Goal: Information Seeking & Learning: Learn about a topic

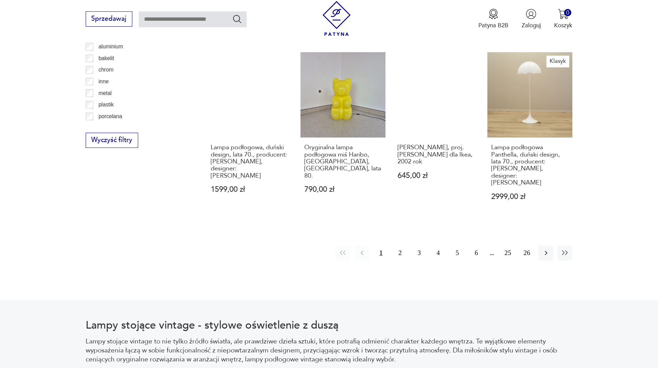
scroll to position [782, 0]
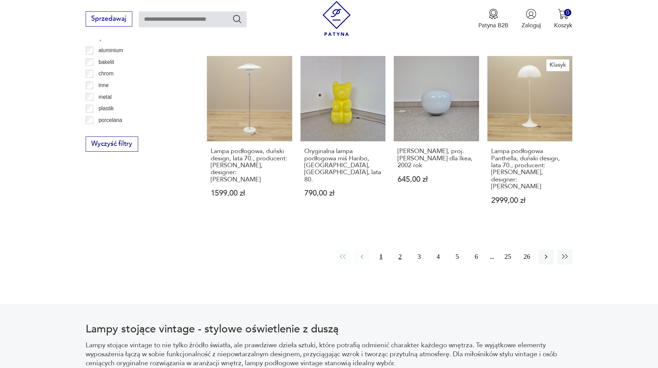
click at [398, 249] on button "2" at bounding box center [399, 256] width 15 height 15
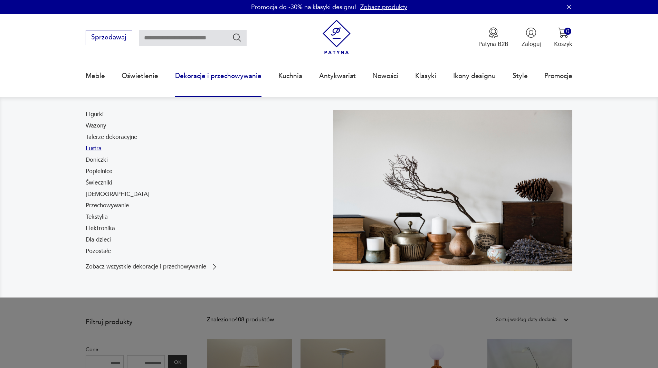
click at [92, 151] on link "Lustra" at bounding box center [94, 148] width 16 height 8
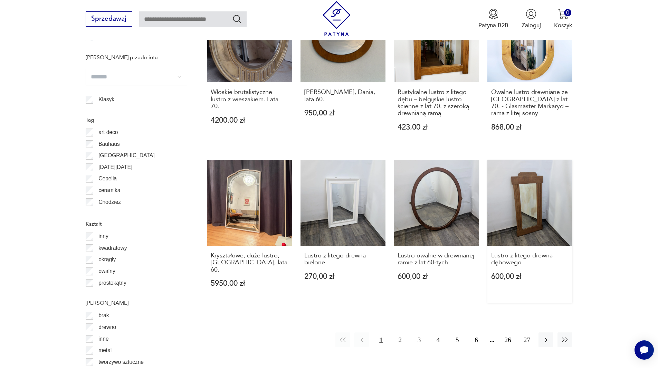
scroll to position [723, 0]
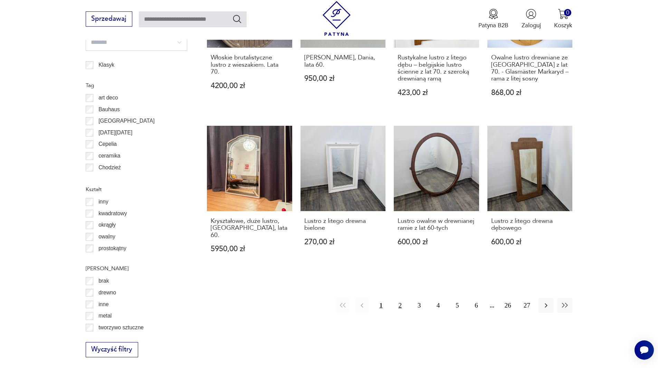
click at [400, 298] on button "2" at bounding box center [399, 305] width 15 height 15
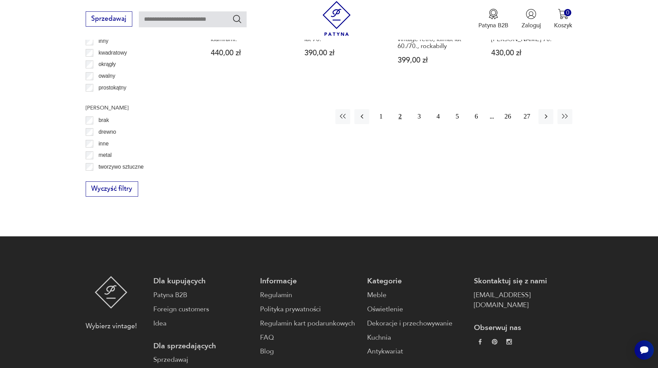
scroll to position [886, 0]
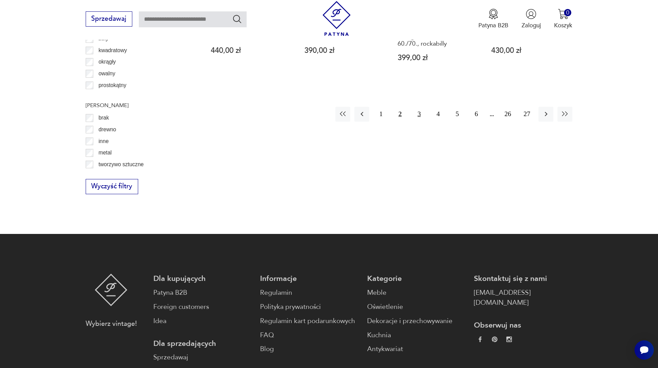
click at [418, 107] on button "3" at bounding box center [418, 114] width 15 height 15
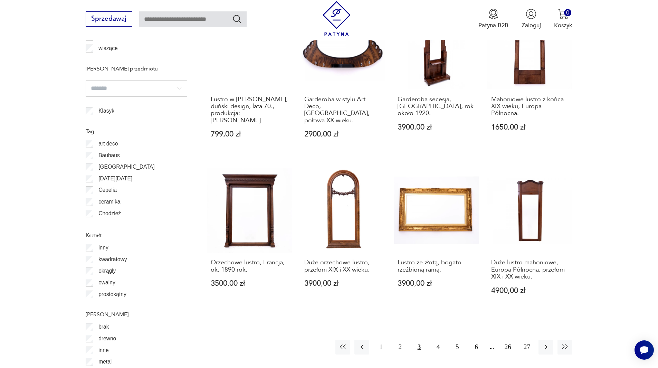
scroll to position [817, 0]
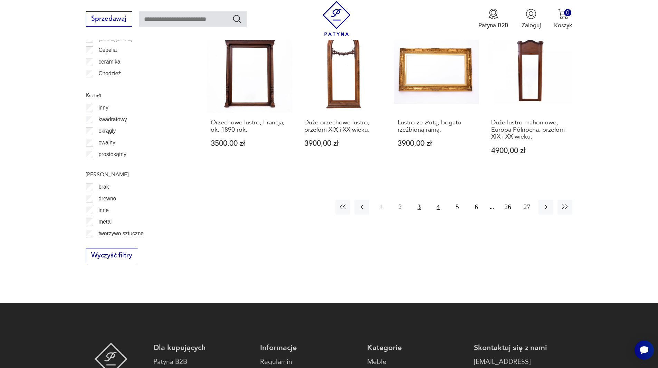
click at [434, 200] on button "4" at bounding box center [437, 207] width 15 height 15
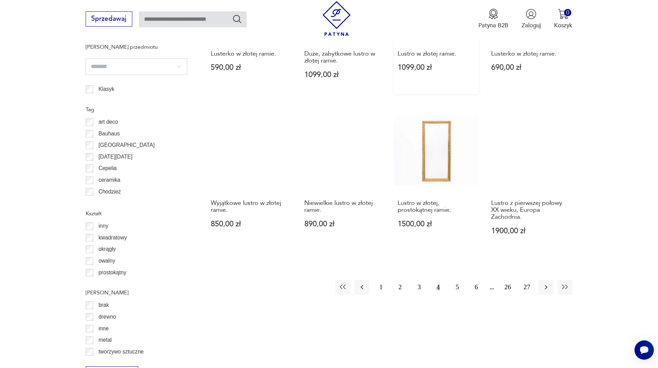
scroll to position [713, 0]
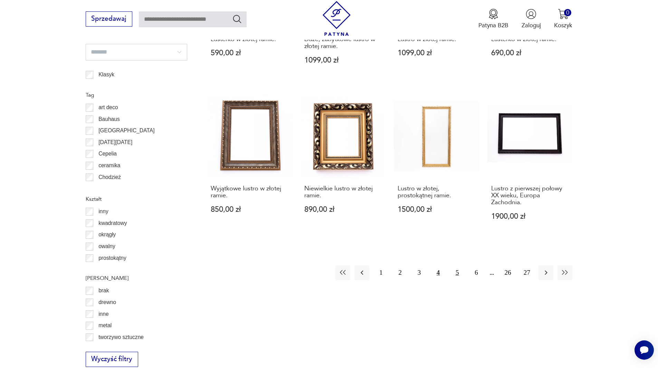
click at [455, 273] on button "5" at bounding box center [456, 272] width 15 height 15
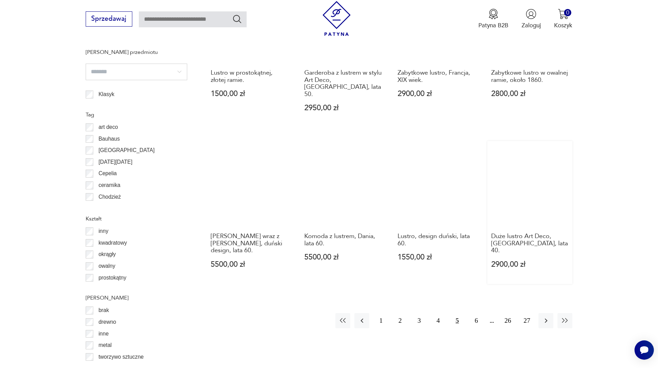
scroll to position [713, 0]
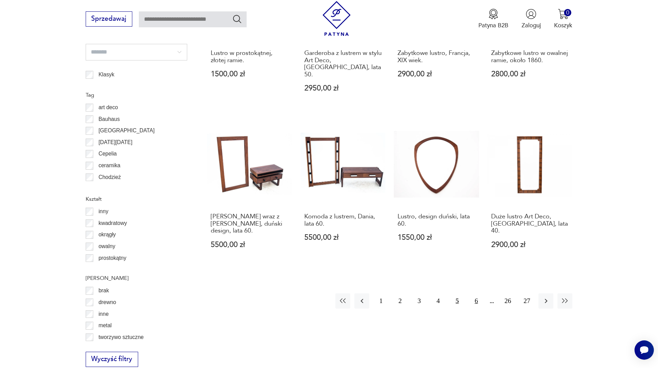
click at [476, 293] on button "6" at bounding box center [475, 300] width 15 height 15
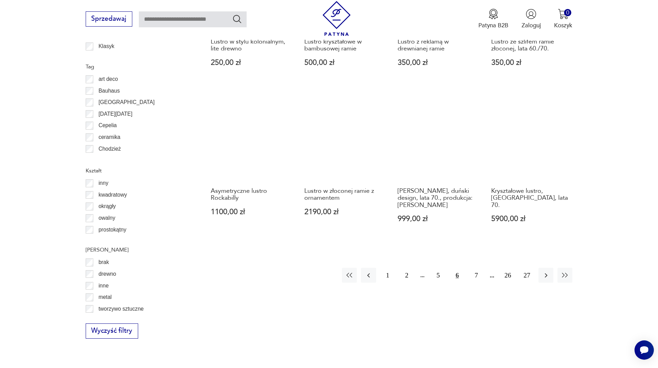
scroll to position [782, 0]
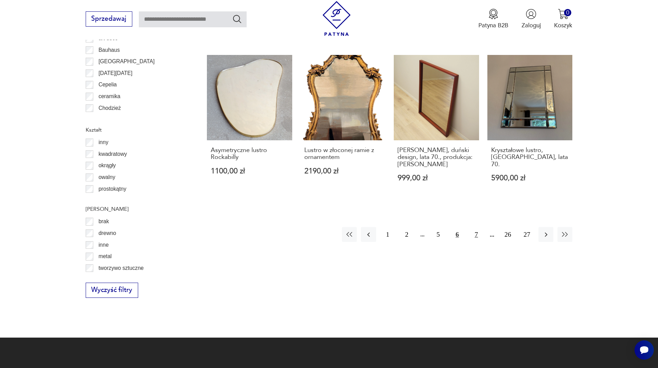
click at [474, 227] on button "7" at bounding box center [475, 234] width 15 height 15
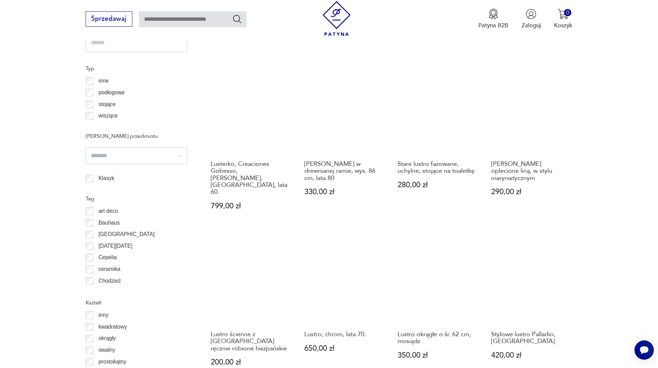
scroll to position [817, 0]
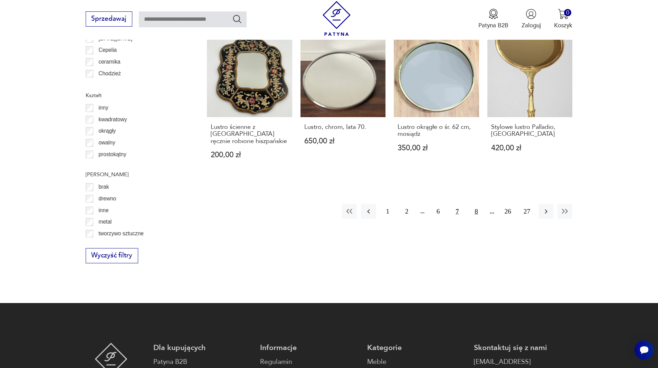
click at [477, 204] on button "8" at bounding box center [475, 211] width 15 height 15
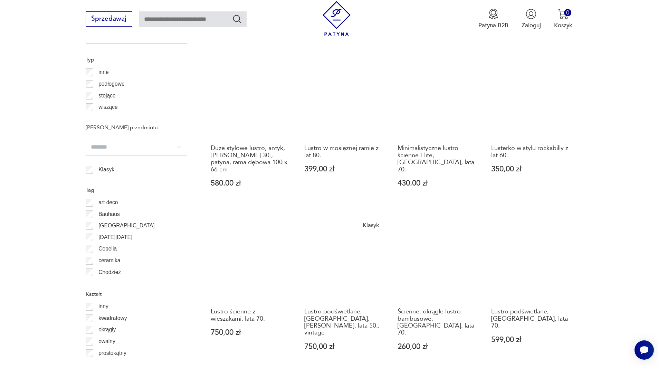
scroll to position [713, 0]
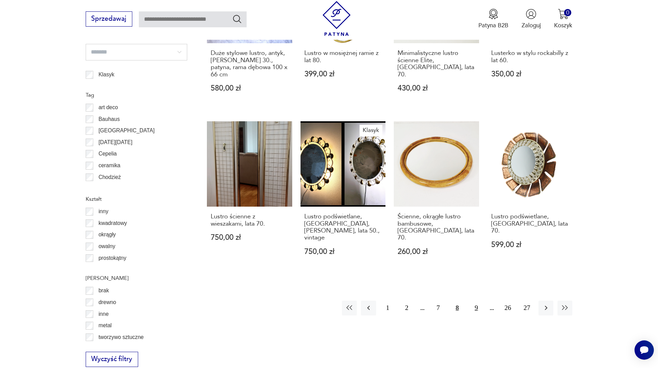
click at [477, 300] on button "9" at bounding box center [475, 307] width 15 height 15
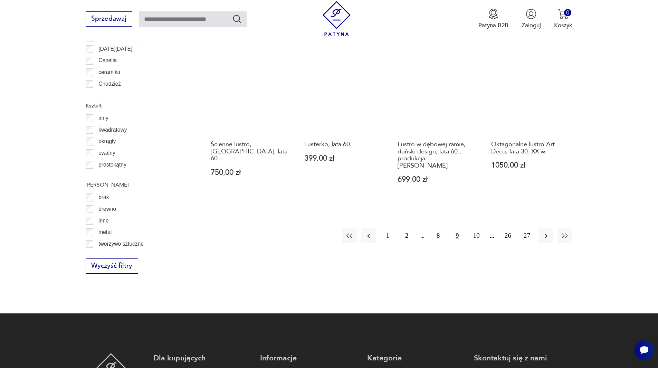
scroll to position [782, 0]
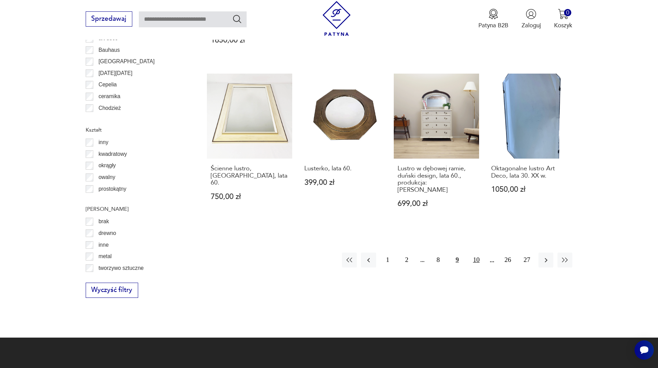
click at [475, 252] on button "10" at bounding box center [475, 259] width 15 height 15
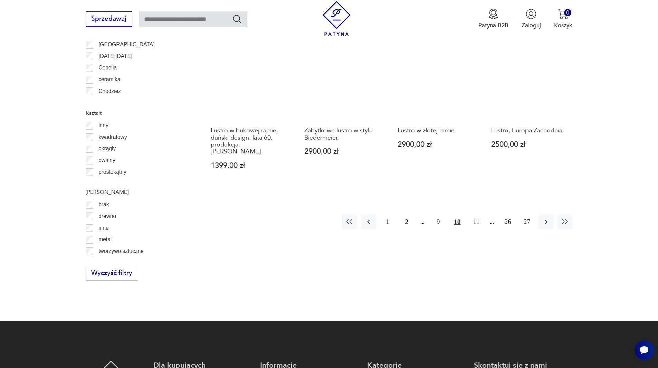
scroll to position [886, 0]
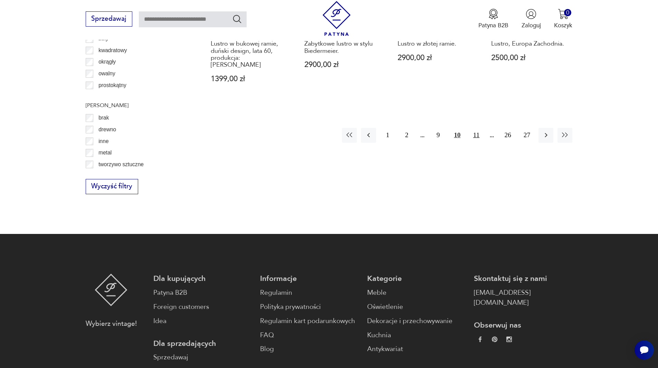
click at [477, 128] on button "11" at bounding box center [475, 135] width 15 height 15
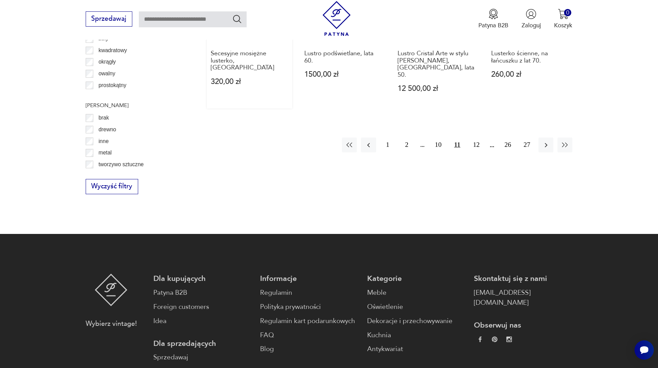
scroll to position [713, 0]
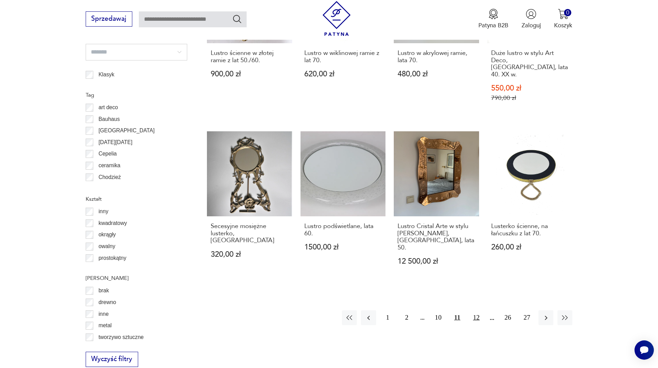
click at [474, 310] on button "12" at bounding box center [475, 317] width 15 height 15
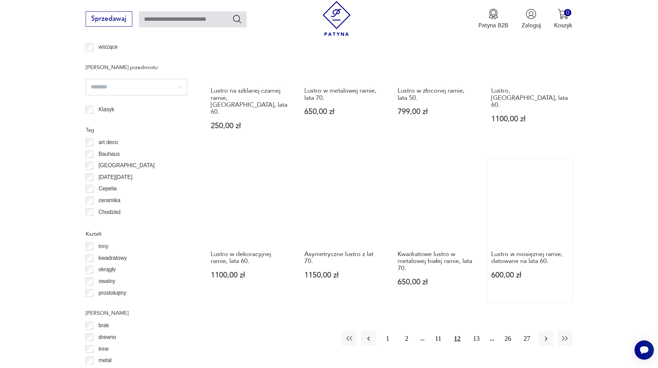
scroll to position [679, 0]
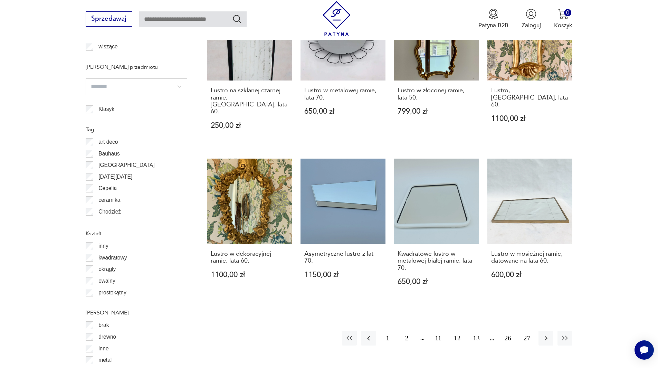
click at [477, 330] on button "13" at bounding box center [475, 337] width 15 height 15
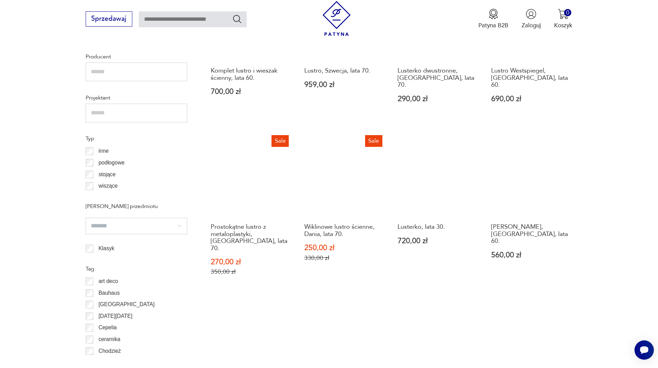
scroll to position [713, 0]
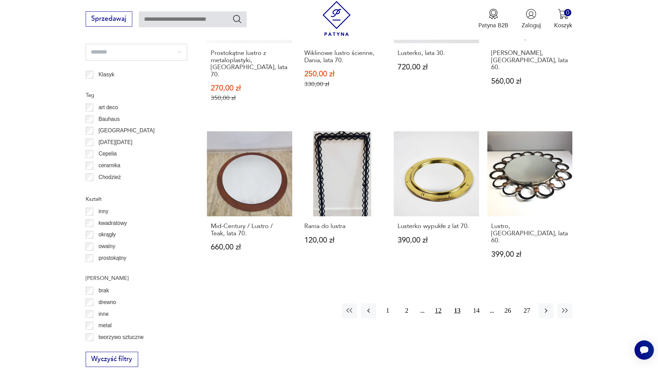
click at [438, 303] on button "12" at bounding box center [437, 310] width 15 height 15
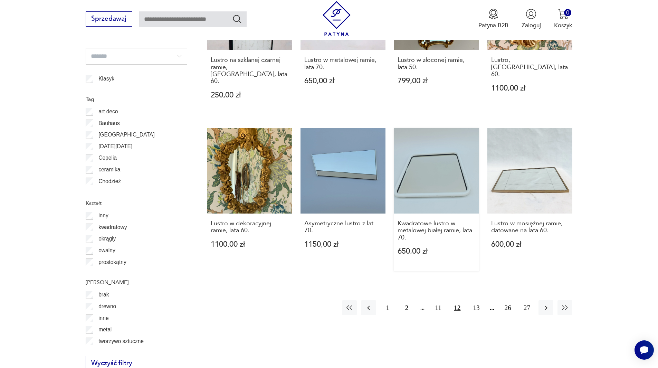
scroll to position [713, 0]
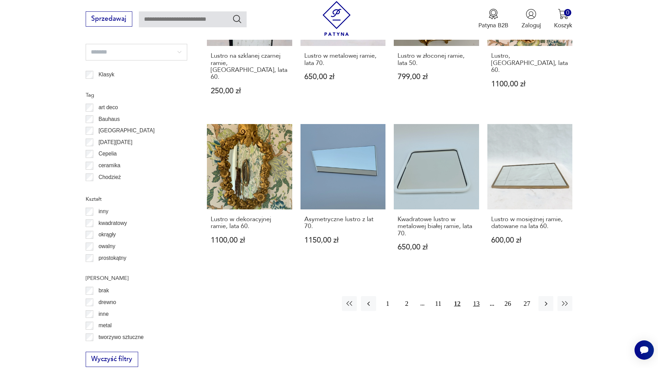
click at [478, 296] on button "13" at bounding box center [475, 303] width 15 height 15
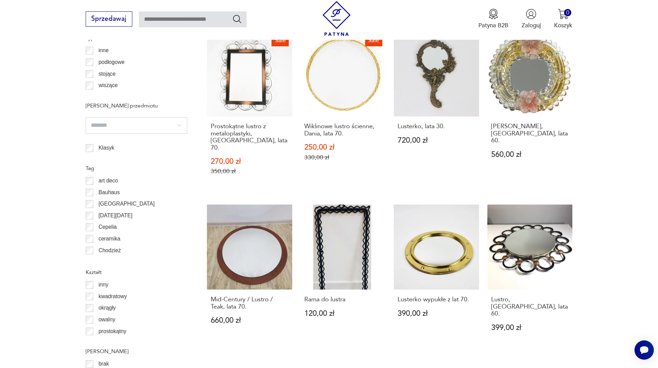
scroll to position [782, 0]
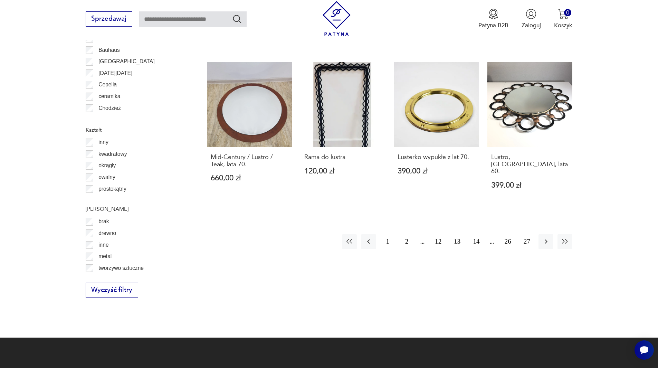
click at [477, 234] on button "14" at bounding box center [475, 241] width 15 height 15
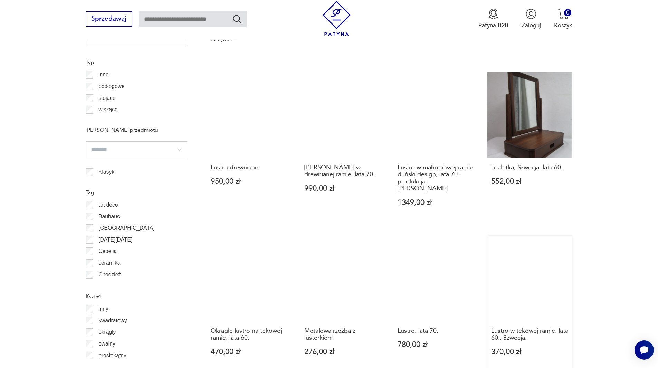
scroll to position [713, 0]
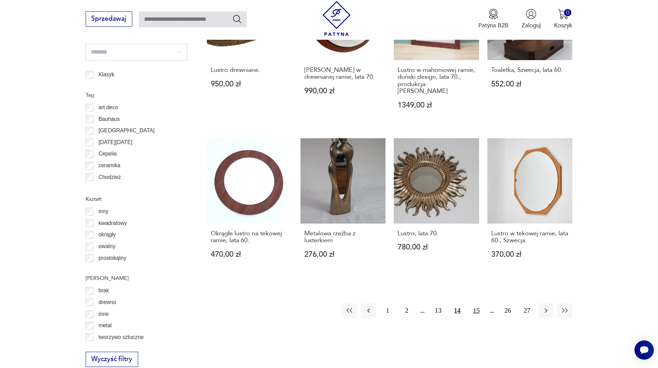
click at [472, 303] on button "15" at bounding box center [475, 310] width 15 height 15
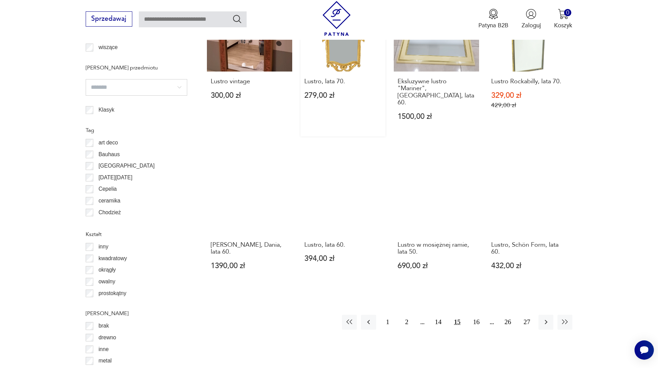
scroll to position [679, 0]
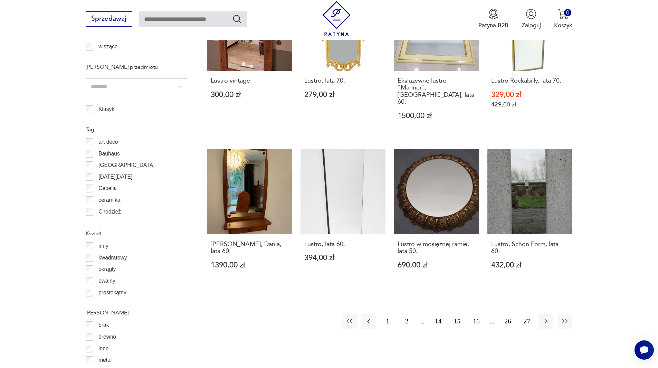
click at [479, 314] on button "16" at bounding box center [475, 321] width 15 height 15
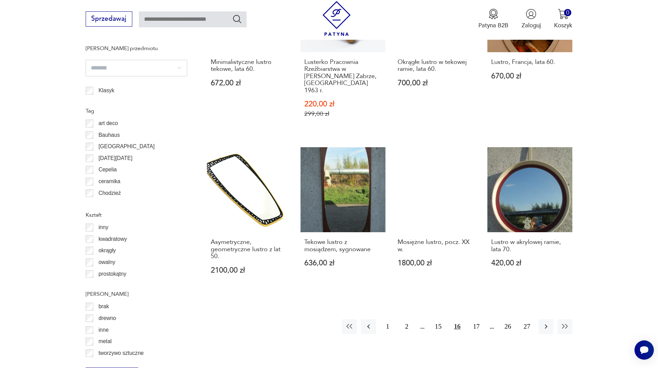
scroll to position [782, 0]
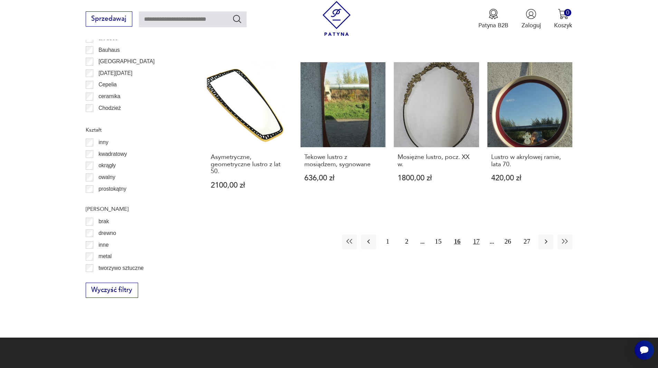
click at [475, 234] on button "17" at bounding box center [475, 241] width 15 height 15
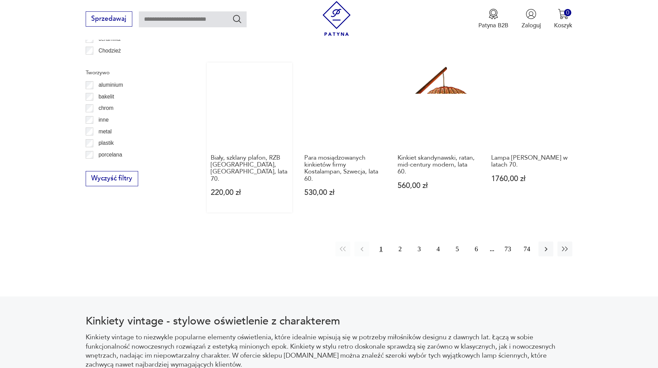
scroll to position [782, 0]
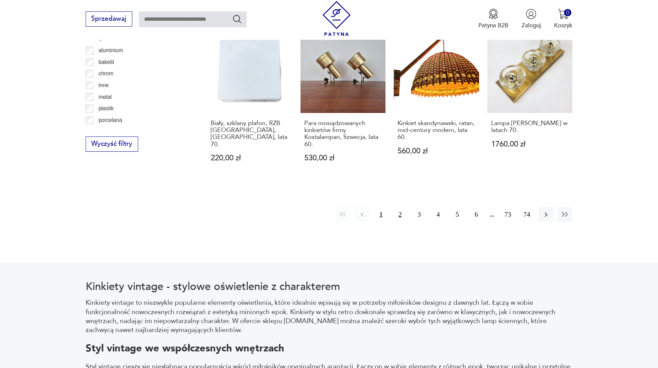
click at [396, 215] on button "2" at bounding box center [399, 214] width 15 height 15
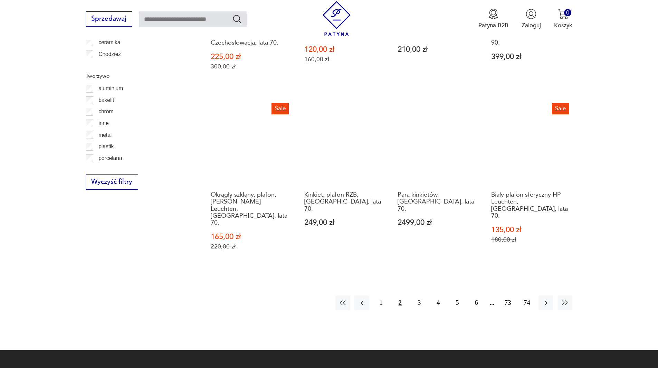
scroll to position [826, 0]
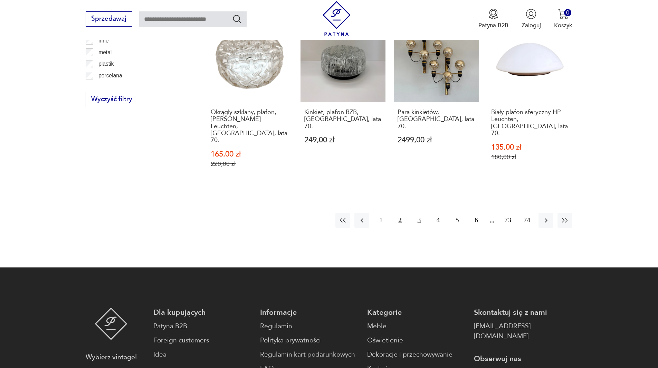
click at [417, 213] on button "3" at bounding box center [418, 220] width 15 height 15
